Goal: Use online tool/utility

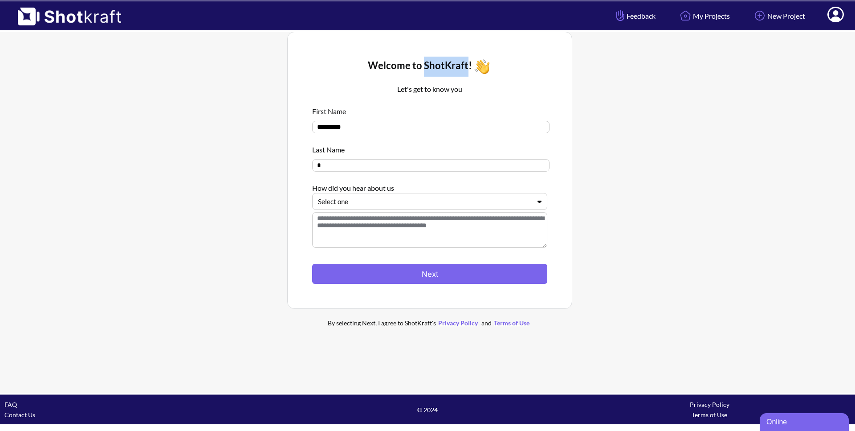
drag, startPoint x: 425, startPoint y: 65, endPoint x: 467, endPoint y: 66, distance: 42.4
click at [467, 66] on div "Welcome to ShotKraft!" at bounding box center [429, 67] width 235 height 20
copy div "ShotKraft"
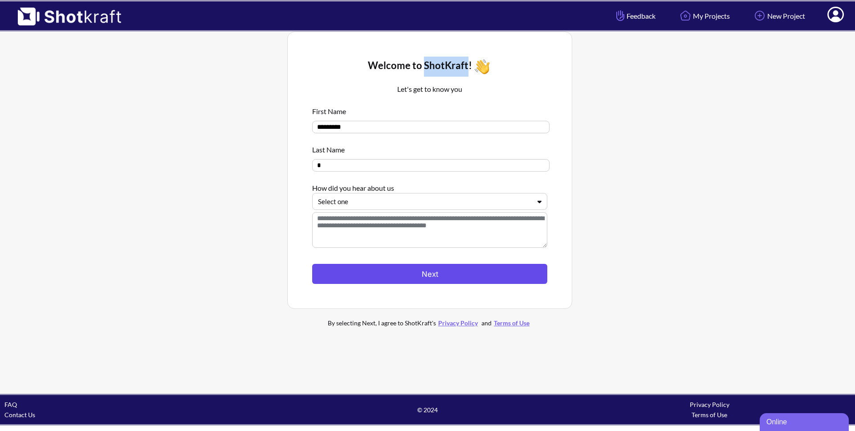
click at [430, 274] on button "Next" at bounding box center [429, 274] width 235 height 20
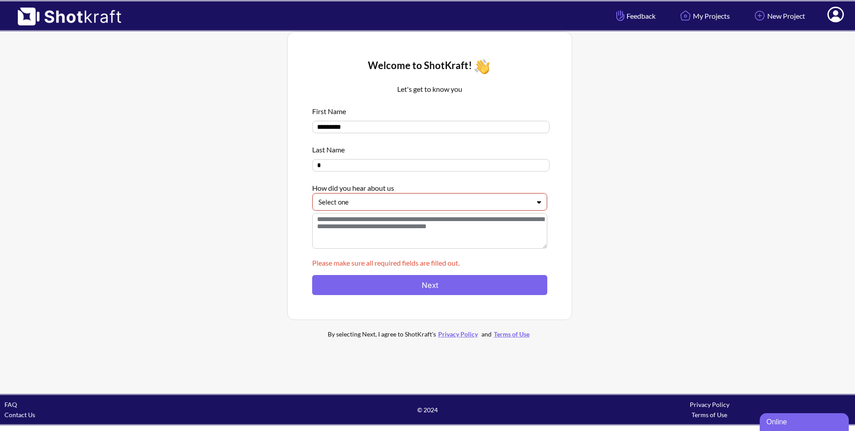
click at [426, 213] on div "First Name ********* Last Name * How did you hear about us Select one" at bounding box center [429, 179] width 235 height 154
click at [424, 208] on div "Select one" at bounding box center [425, 202] width 214 height 12
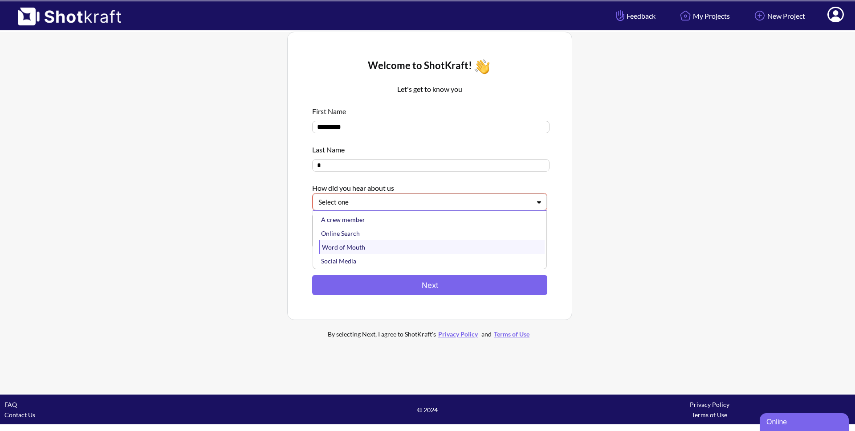
scroll to position [15, 0]
click at [348, 223] on div "Online Search" at bounding box center [431, 219] width 225 height 14
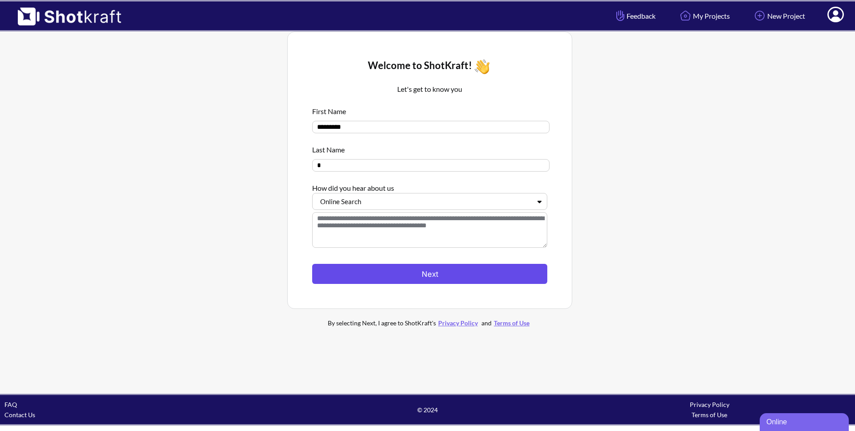
click at [424, 271] on button "Next" at bounding box center [429, 274] width 235 height 20
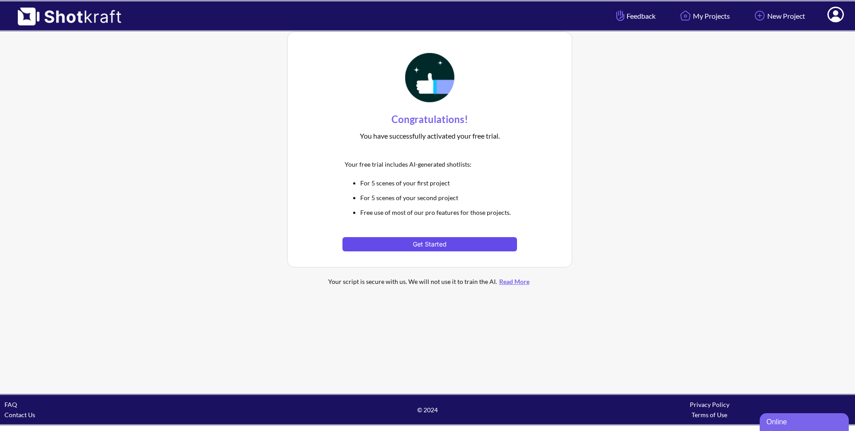
click at [430, 242] on button "Get Started" at bounding box center [430, 244] width 174 height 14
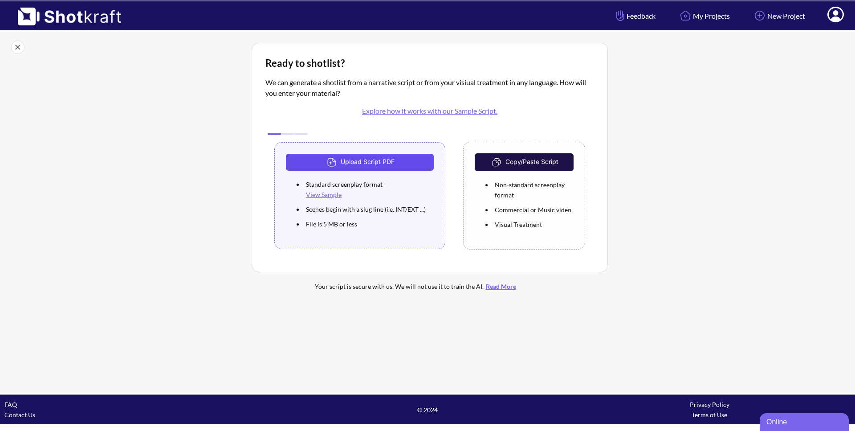
click at [372, 160] on button "Upload Script PDF" at bounding box center [360, 162] width 148 height 17
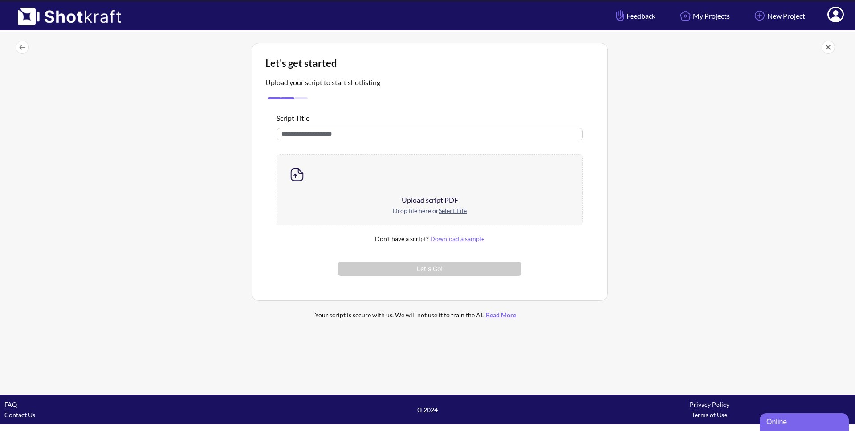
click at [420, 202] on div "Upload script PDF" at bounding box center [430, 200] width 306 height 11
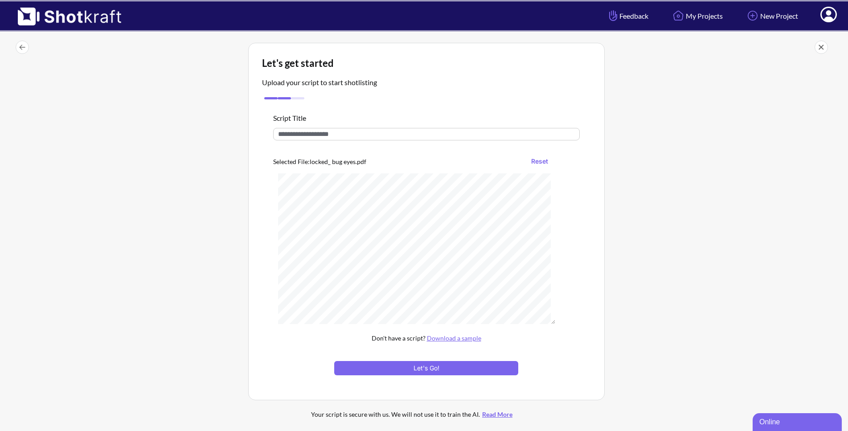
click at [333, 139] on input "text" at bounding box center [426, 134] width 307 height 12
type input "********"
click at [444, 369] on button "Let's Go!" at bounding box center [426, 368] width 184 height 14
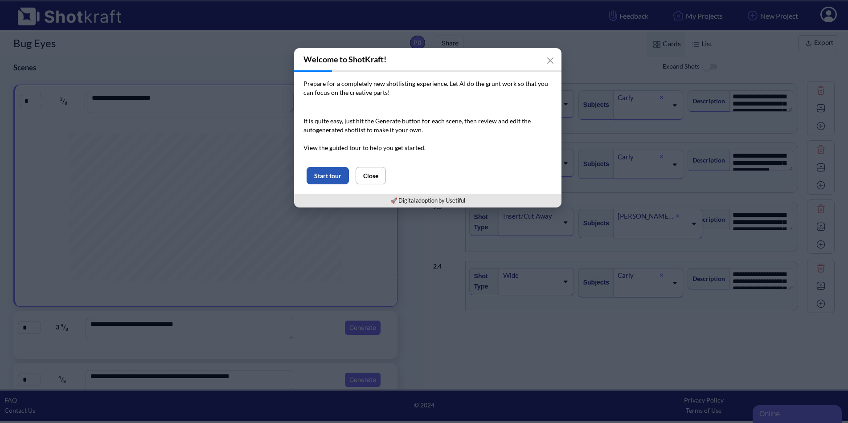
click at [327, 176] on button "Start tour" at bounding box center [328, 175] width 42 height 17
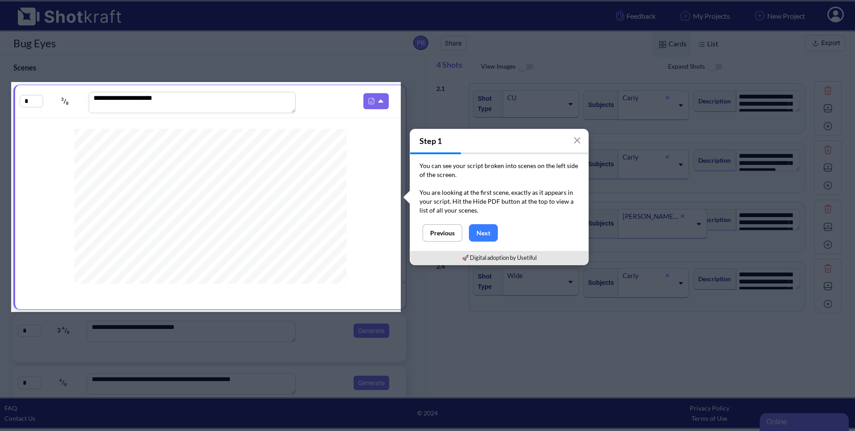
scroll to position [500, 0]
click at [379, 102] on icon at bounding box center [381, 101] width 5 height 3
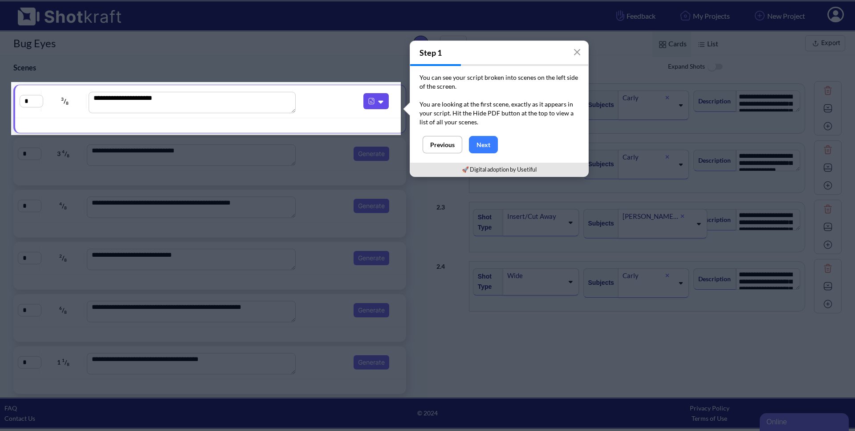
click at [379, 102] on icon at bounding box center [381, 102] width 5 height 3
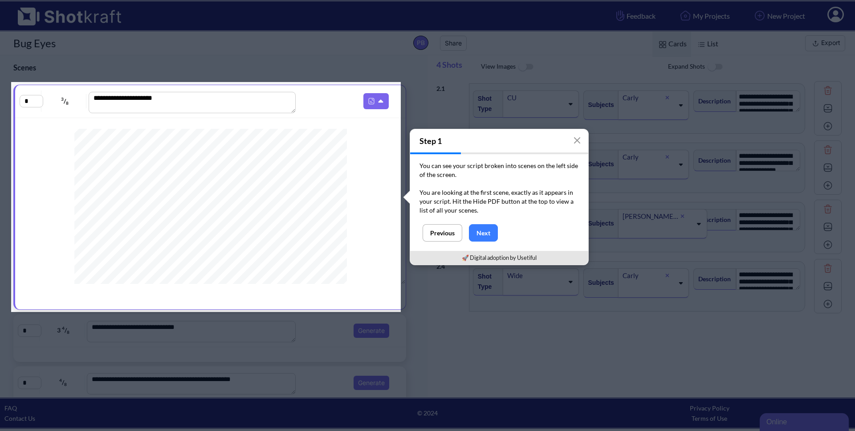
click at [289, 111] on textarea "**********" at bounding box center [193, 102] width 208 height 21
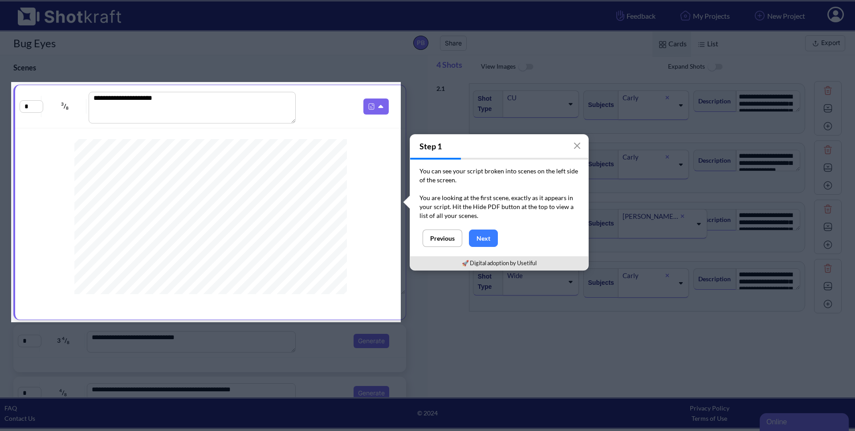
drag, startPoint x: 293, startPoint y: 109, endPoint x: 291, endPoint y: 119, distance: 10.5
click at [291, 119] on textarea "**********" at bounding box center [193, 108] width 208 height 32
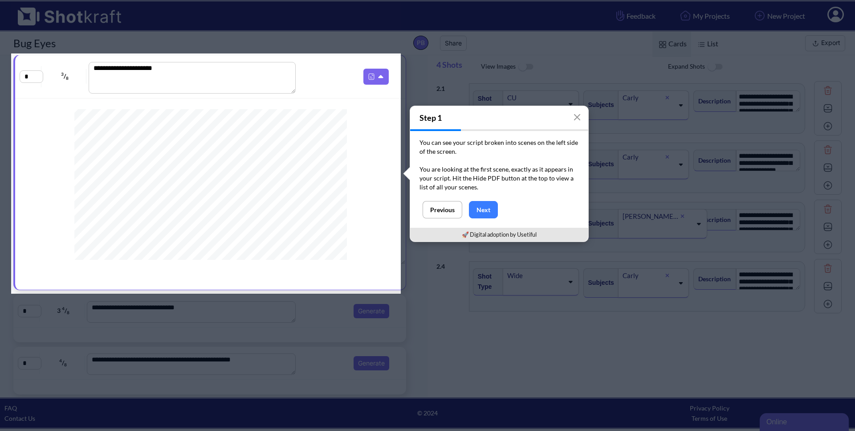
scroll to position [514, 0]
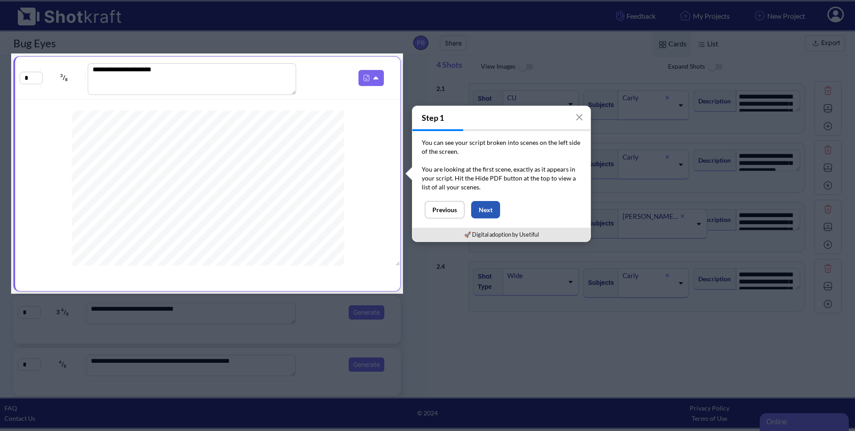
click at [479, 208] on button "Next" at bounding box center [485, 209] width 29 height 17
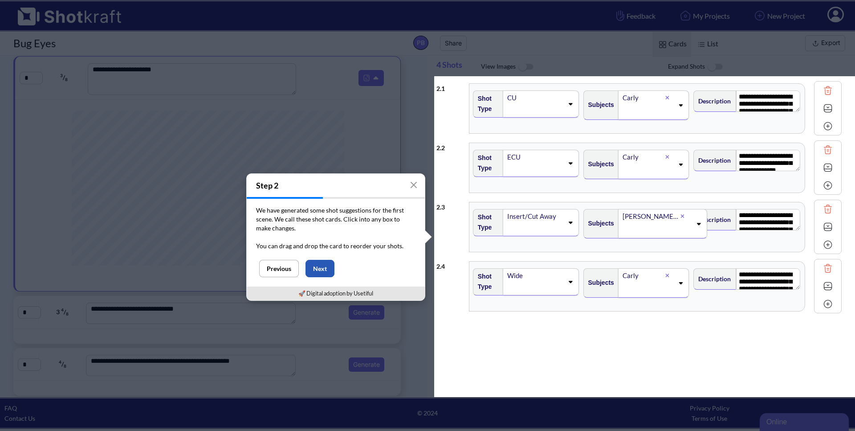
click at [319, 269] on button "Next" at bounding box center [320, 268] width 29 height 17
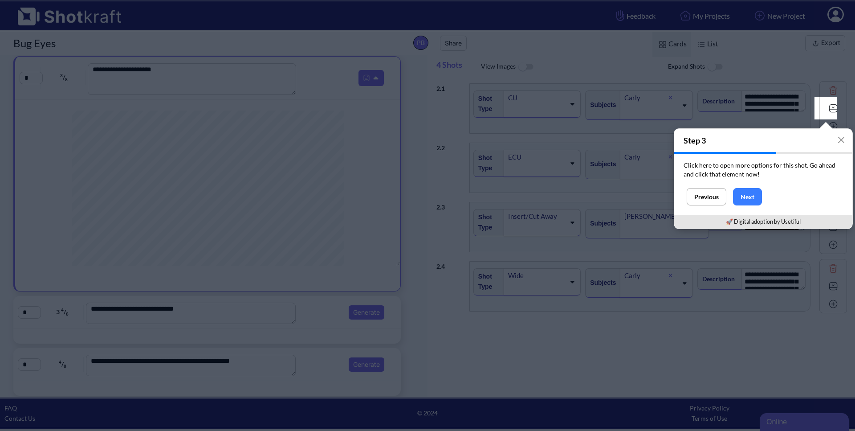
click at [827, 110] on img at bounding box center [833, 108] width 13 height 13
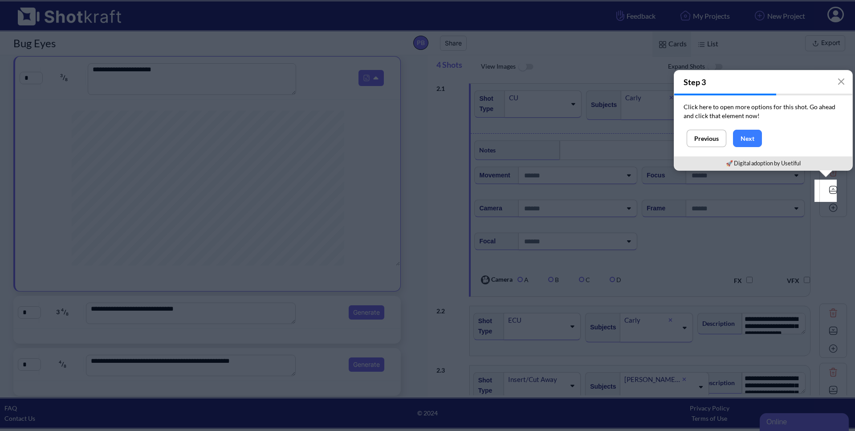
click at [827, 187] on img at bounding box center [833, 189] width 13 height 13
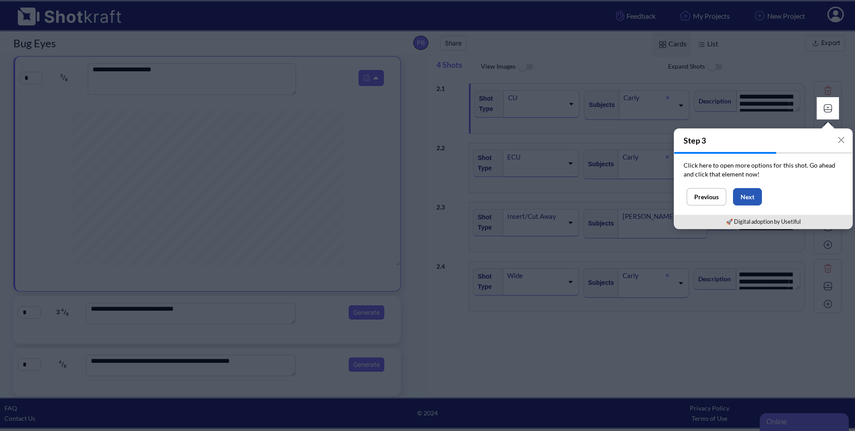
click at [749, 199] on button "Next" at bounding box center [747, 196] width 29 height 17
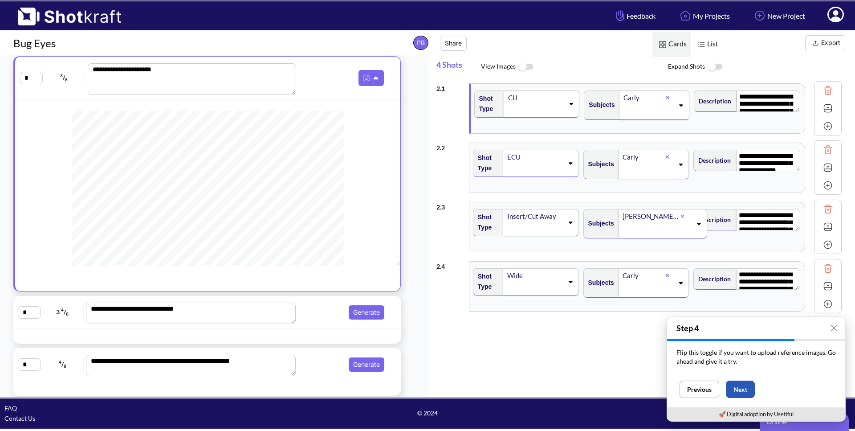
click at [739, 385] on button "Next" at bounding box center [740, 389] width 29 height 17
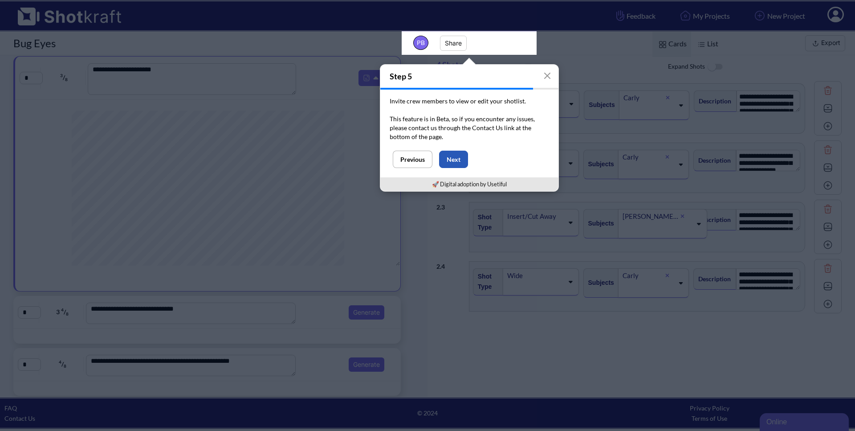
click at [456, 160] on button "Next" at bounding box center [453, 159] width 29 height 17
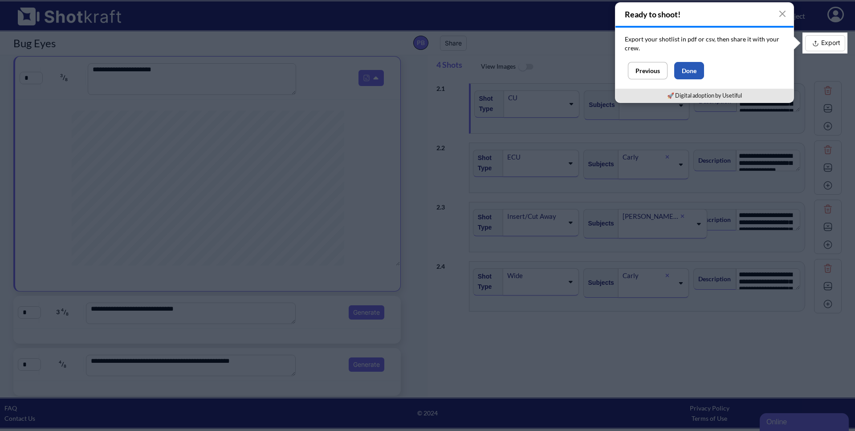
click at [688, 70] on button "Done" at bounding box center [690, 70] width 30 height 17
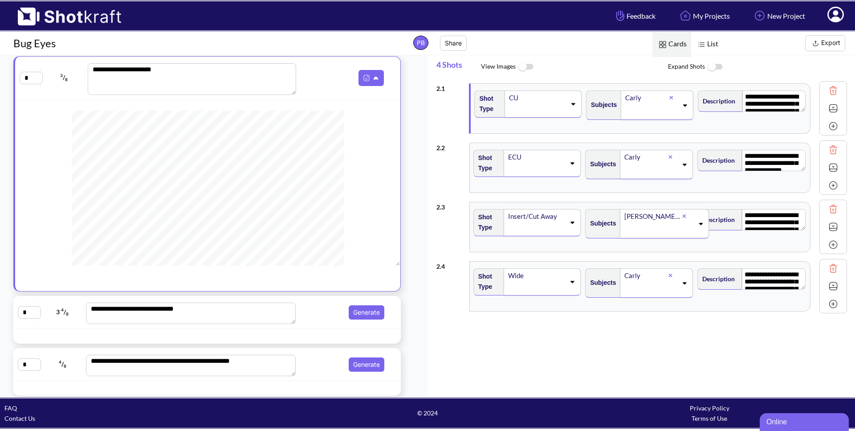
click at [455, 184] on div "**********" at bounding box center [642, 167] width 411 height 59
click at [454, 232] on div "**********" at bounding box center [642, 226] width 411 height 59
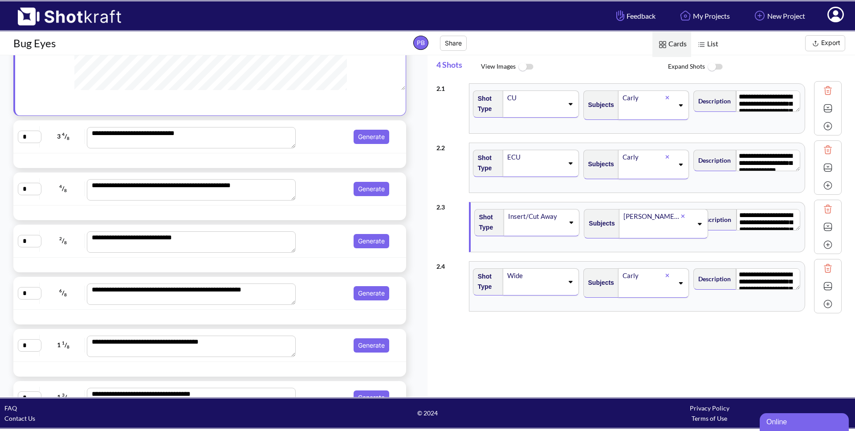
scroll to position [211, 0]
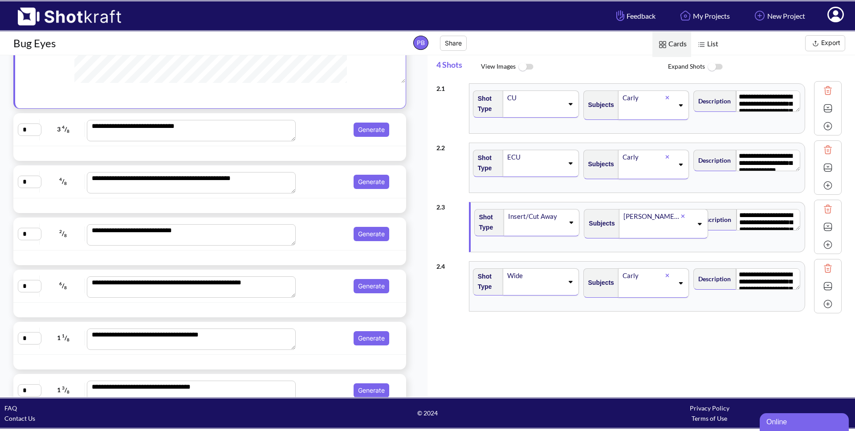
click at [307, 153] on div at bounding box center [171, 153] width 311 height 10
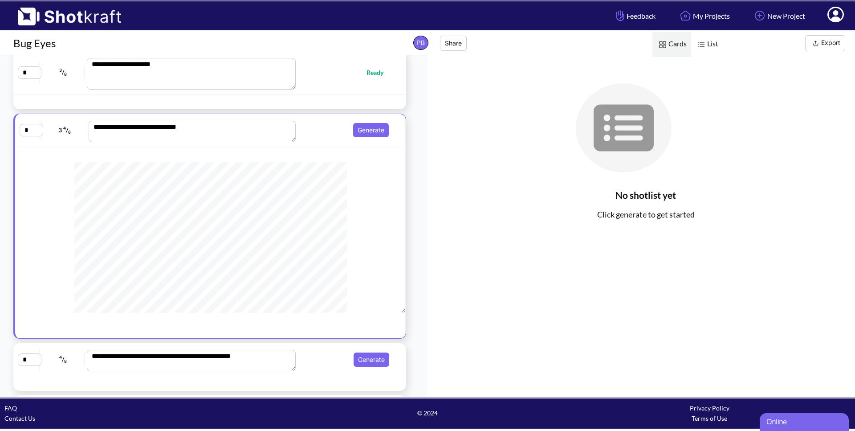
scroll to position [0, 0]
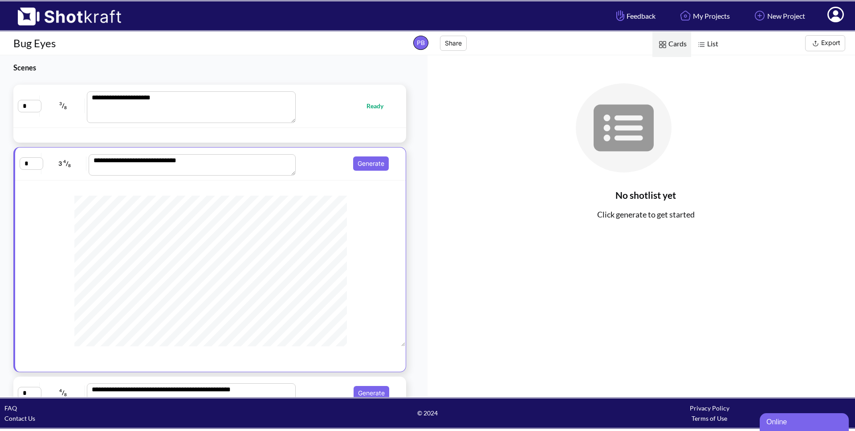
click at [327, 132] on div at bounding box center [366, 135] width 78 height 10
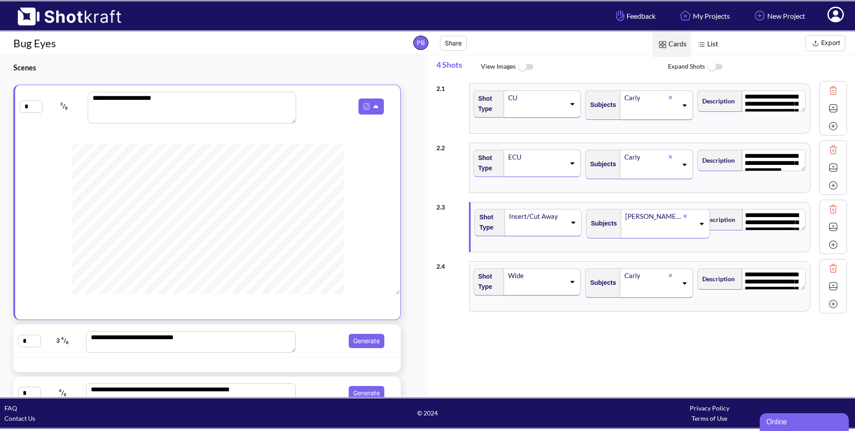
click at [491, 163] on span "Shot Type" at bounding box center [487, 163] width 26 height 25
click at [571, 111] on div "CU" at bounding box center [543, 103] width 78 height 27
click at [572, 102] on div "CU CU ✔ OTS Medium Two Shot ECU Wide Master shot Cowboy Insert POV Full Shot Es…" at bounding box center [528, 97] width 107 height 15
drag, startPoint x: 796, startPoint y: 288, endPoint x: 790, endPoint y: 320, distance: 32.7
click at [793, 335] on textarea "**********" at bounding box center [774, 303] width 64 height 70
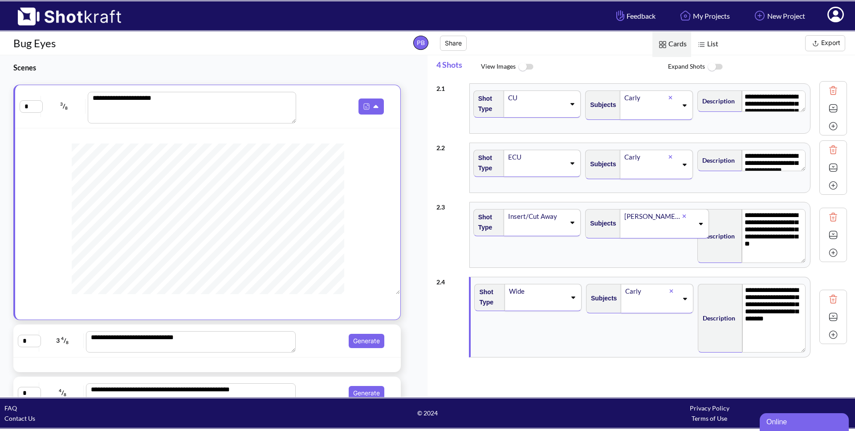
drag, startPoint x: 795, startPoint y: 228, endPoint x: 798, endPoint y: 259, distance: 31.7
click at [798, 259] on textarea "**********" at bounding box center [774, 236] width 64 height 54
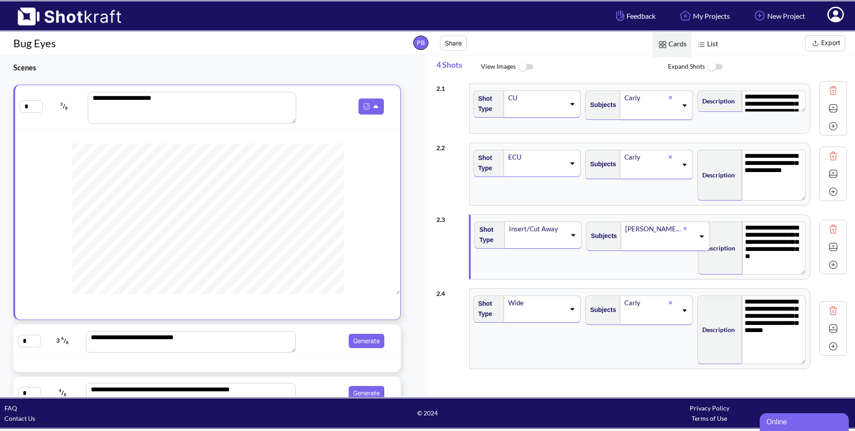
drag, startPoint x: 796, startPoint y: 168, endPoint x: 794, endPoint y: 198, distance: 29.5
click at [794, 198] on textarea "**********" at bounding box center [774, 175] width 64 height 51
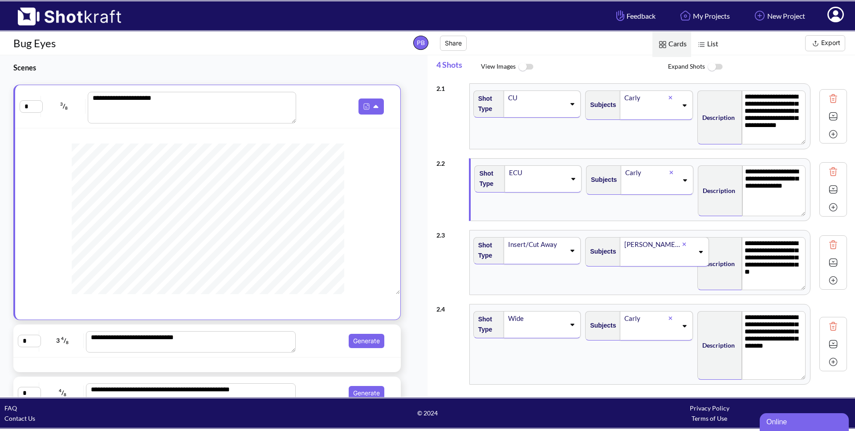
drag, startPoint x: 795, startPoint y: 109, endPoint x: 795, endPoint y: 142, distance: 32.5
click at [795, 142] on textarea "**********" at bounding box center [774, 117] width 64 height 54
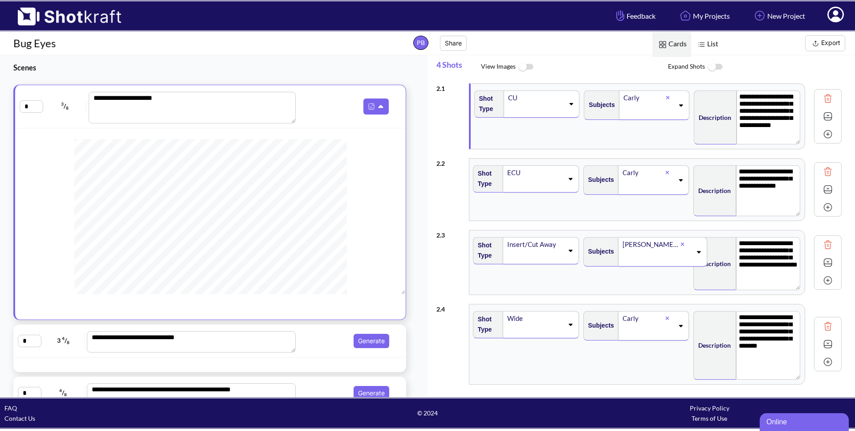
scroll to position [560, 0]
click at [324, 336] on span "Generate" at bounding box center [346, 341] width 93 height 14
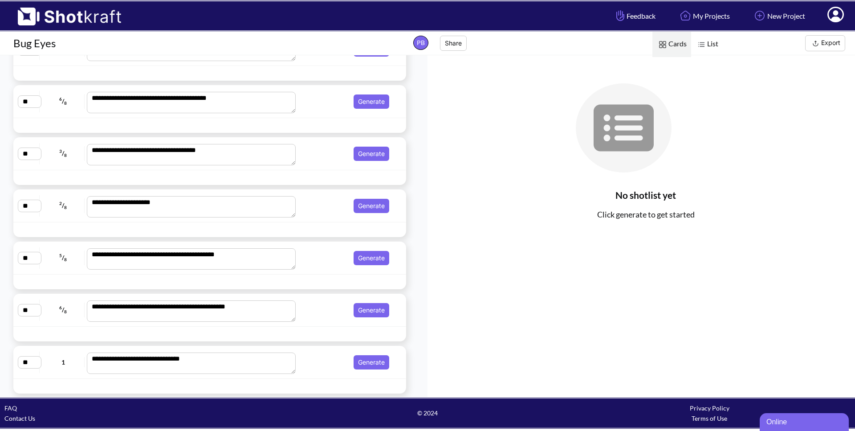
scroll to position [1439, 0]
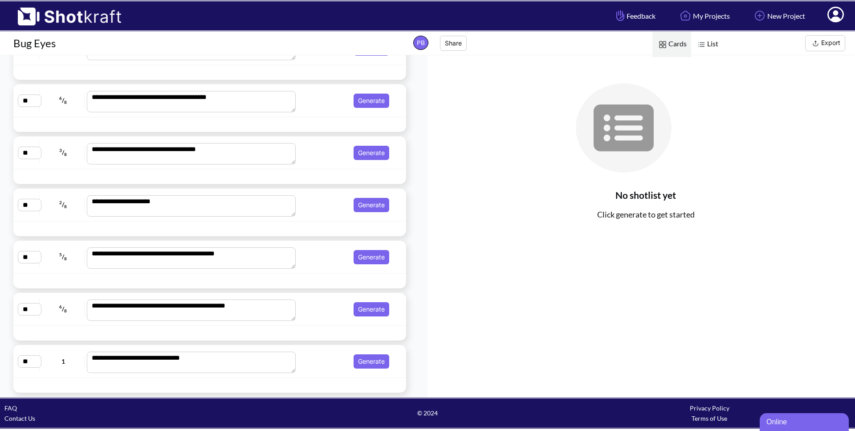
click at [304, 217] on div "**********" at bounding box center [209, 204] width 393 height 33
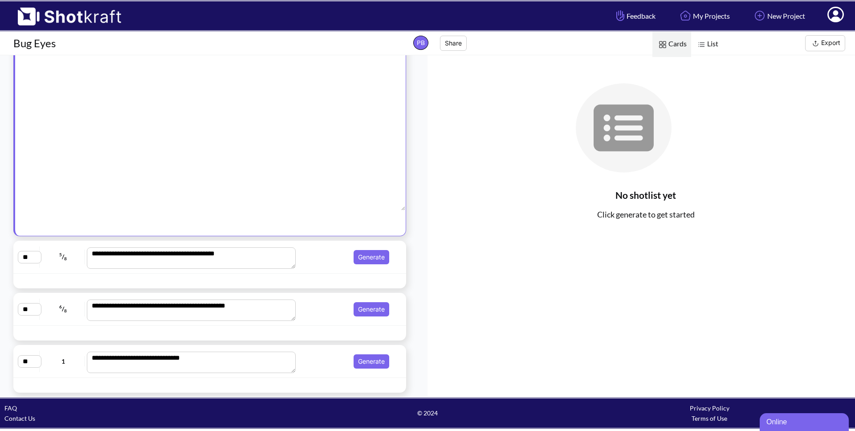
scroll to position [1261, 0]
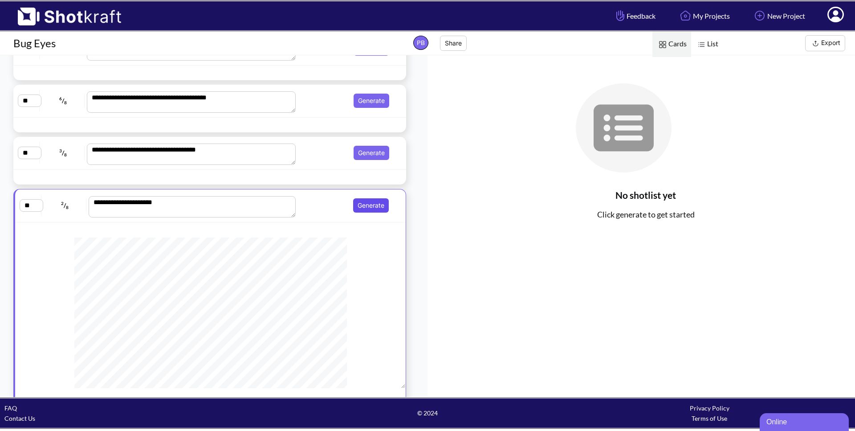
click at [353, 202] on button "Generate" at bounding box center [371, 205] width 36 height 14
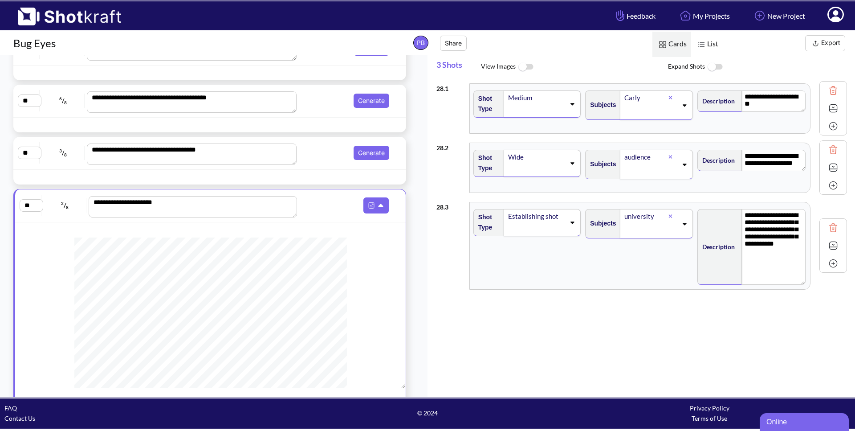
drag, startPoint x: 795, startPoint y: 229, endPoint x: 802, endPoint y: 283, distance: 54.8
click at [802, 283] on textarea "**********" at bounding box center [774, 247] width 64 height 76
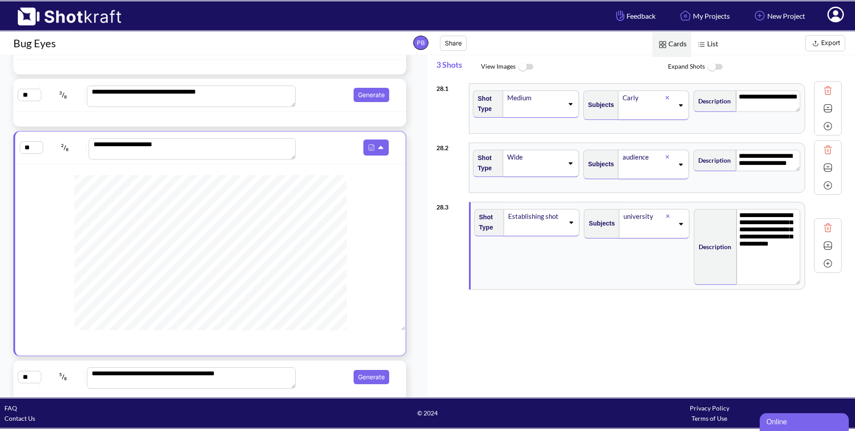
scroll to position [1439, 0]
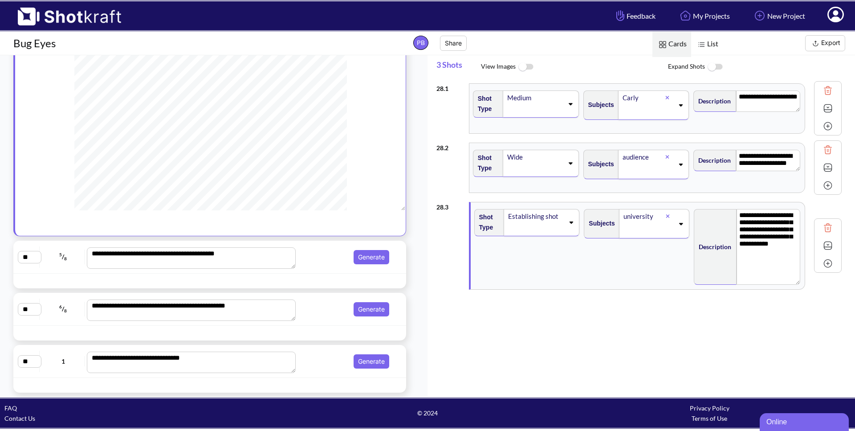
click at [327, 354] on div "**********" at bounding box center [210, 361] width 384 height 24
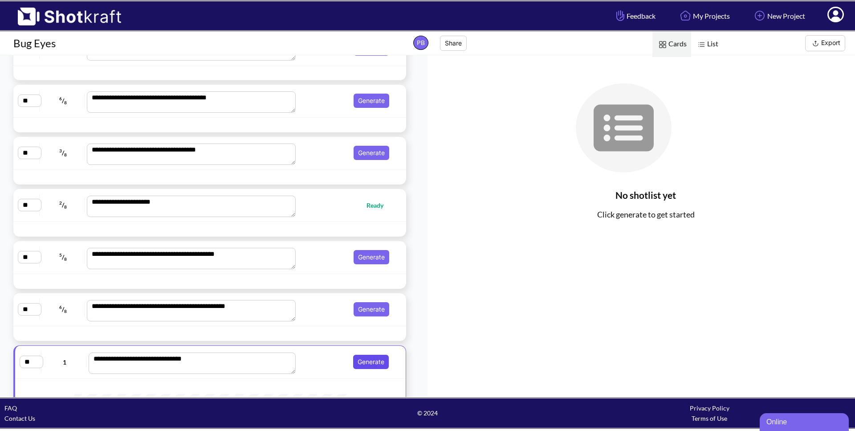
click at [357, 359] on button "Generate" at bounding box center [371, 362] width 36 height 14
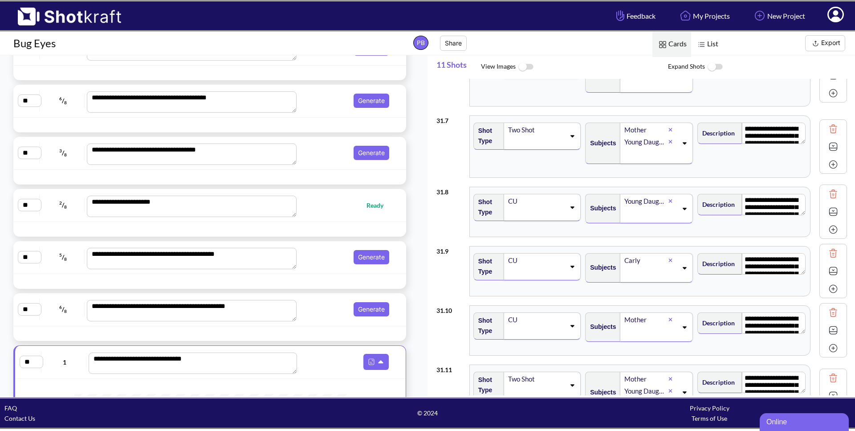
scroll to position [419, 0]
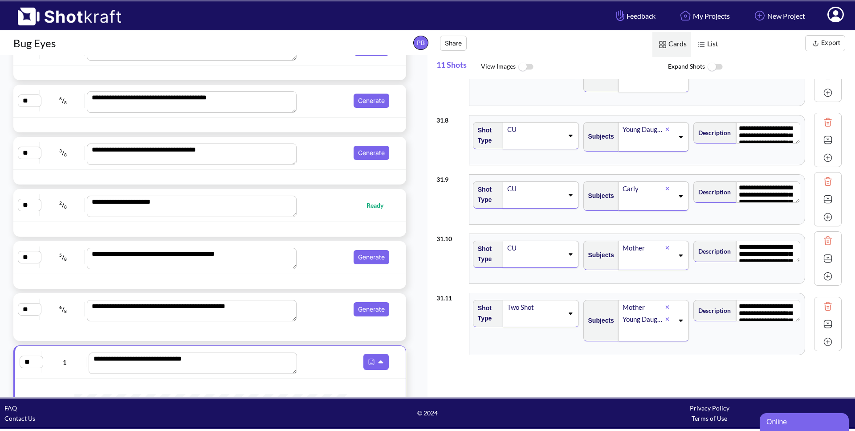
click at [827, 42] on button "Export" at bounding box center [826, 43] width 40 height 16
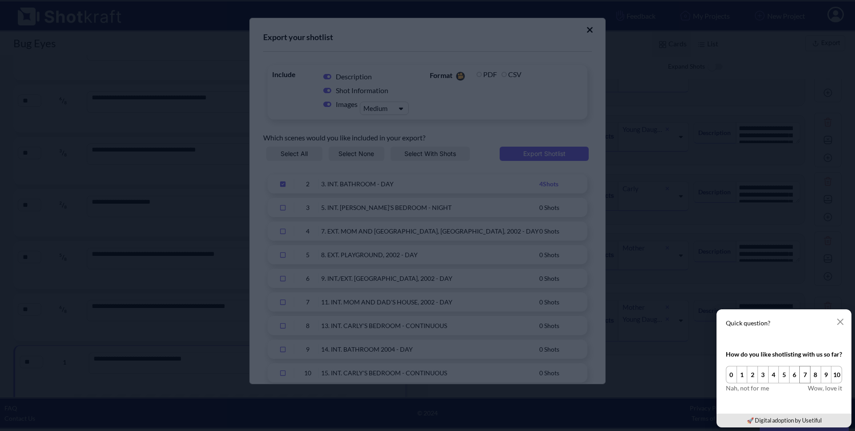
drag, startPoint x: 822, startPoint y: 374, endPoint x: 808, endPoint y: 374, distance: 13.8
click at [817, 374] on button "8" at bounding box center [815, 374] width 11 height 17
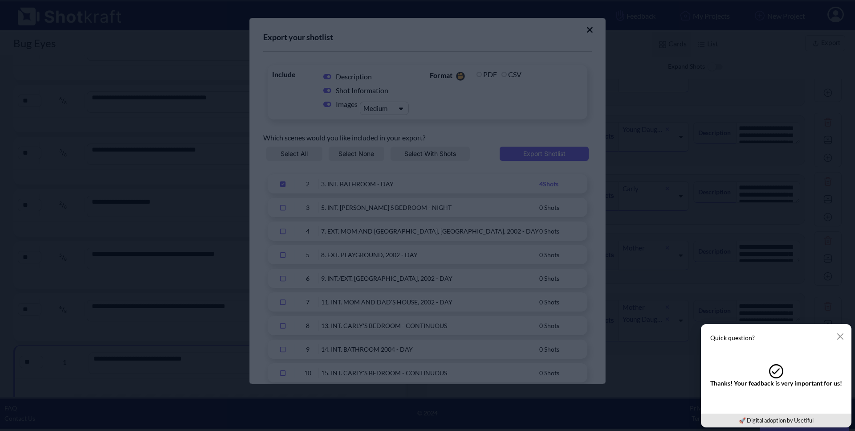
click at [814, 374] on div ".cls-tick-1{fill:none;stroke:inherit;stroke-linecap:round;stroke-linejoin:round…" at bounding box center [777, 371] width 132 height 14
drag, startPoint x: 840, startPoint y: 336, endPoint x: 794, endPoint y: 326, distance: 47.9
click at [839, 336] on icon "button" at bounding box center [840, 336] width 7 height 7
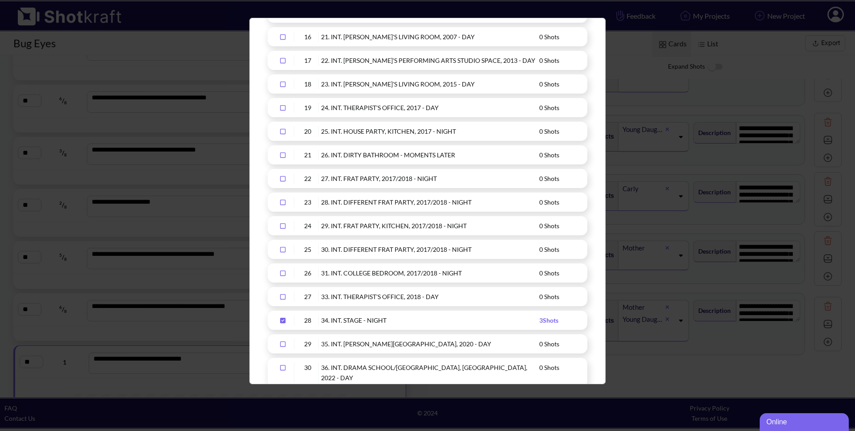
scroll to position [553, 0]
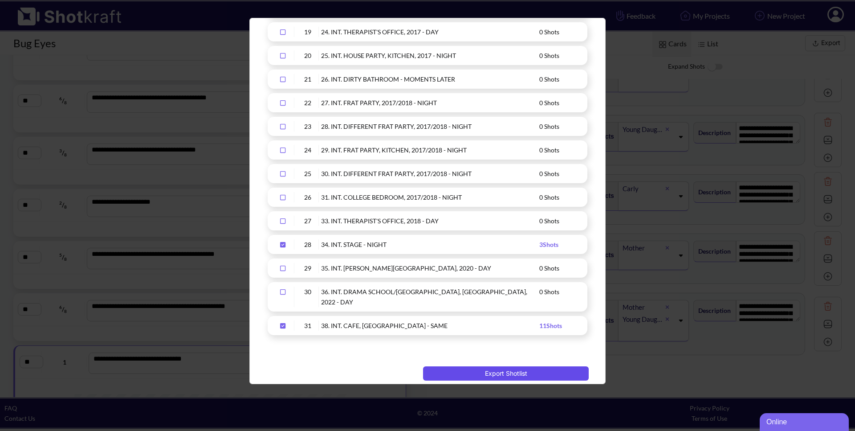
click at [499, 366] on button "Export Shotlist" at bounding box center [506, 373] width 166 height 14
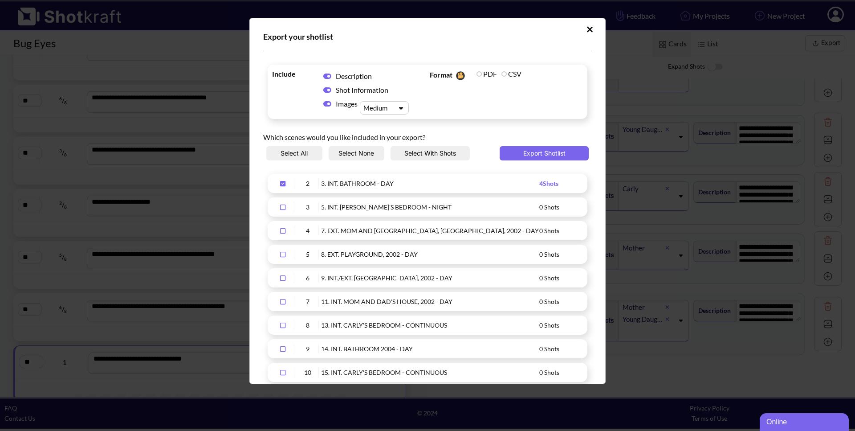
scroll to position [0, 0]
click at [587, 30] on icon "Upload Script" at bounding box center [590, 30] width 6 height 6
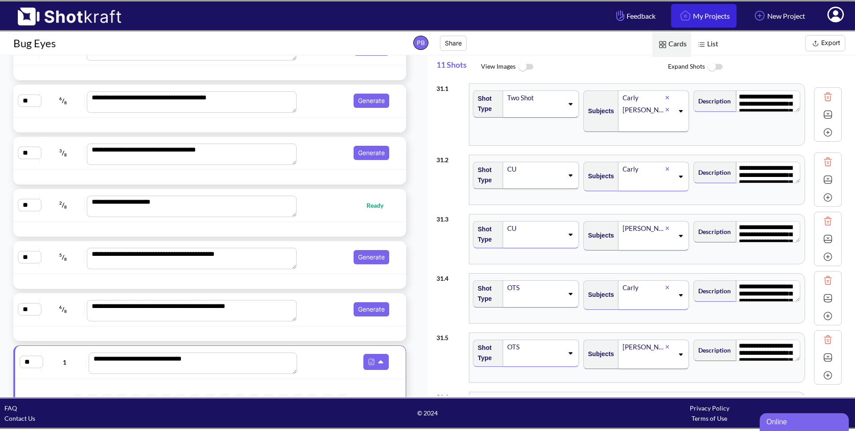
click at [698, 16] on link "My Projects" at bounding box center [703, 16] width 65 height 24
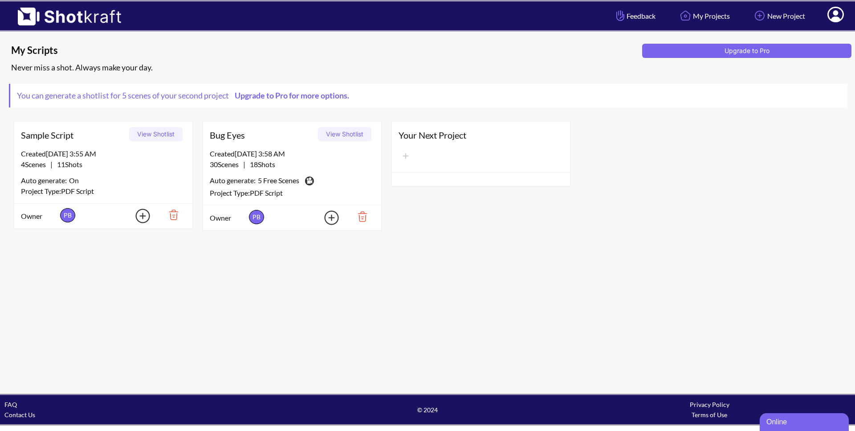
click at [173, 218] on img at bounding box center [170, 214] width 31 height 15
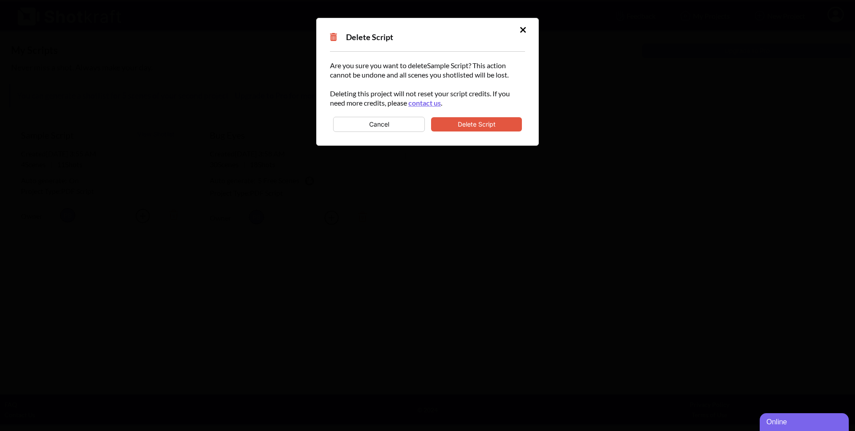
click at [463, 126] on button "Delete Script" at bounding box center [476, 124] width 91 height 14
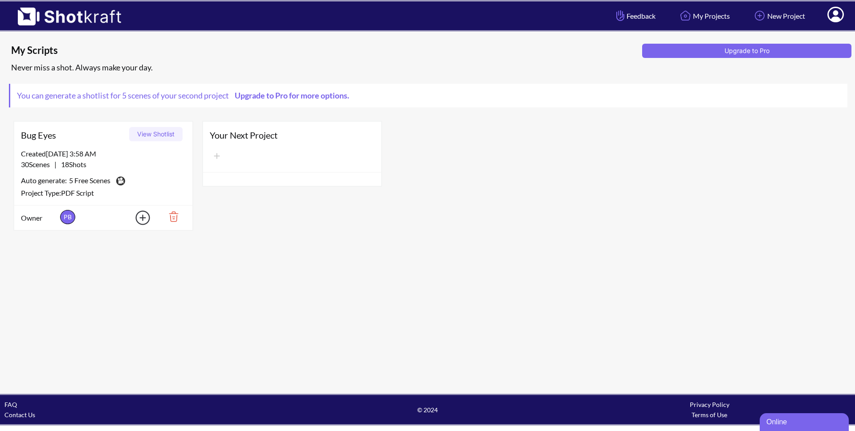
click at [176, 217] on img at bounding box center [170, 216] width 31 height 15
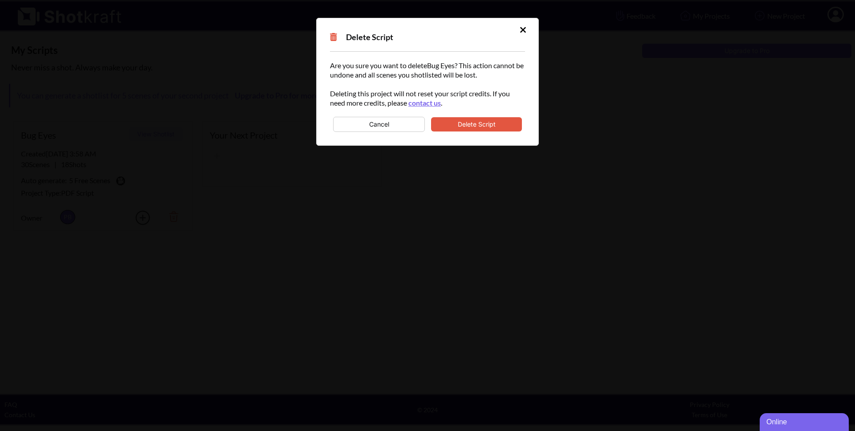
click at [443, 124] on button "Delete Script" at bounding box center [476, 124] width 91 height 14
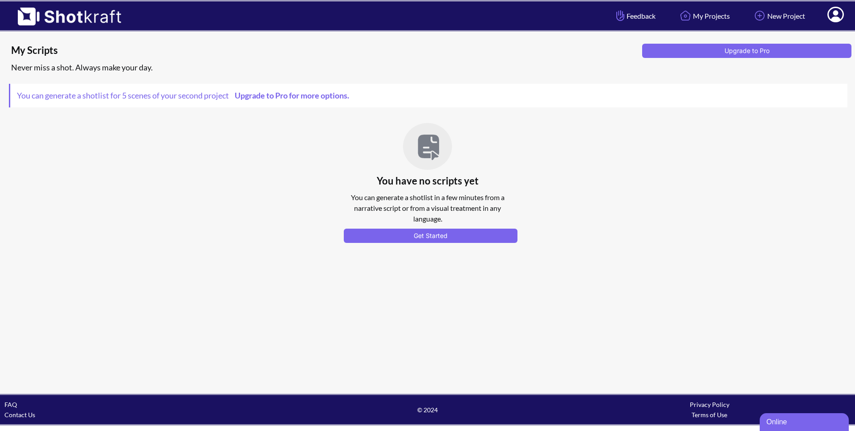
click at [835, 15] on icon at bounding box center [835, 15] width 9 height 11
click at [785, 45] on link "Log Out" at bounding box center [811, 47] width 74 height 14
